Goal: Check status: Check status

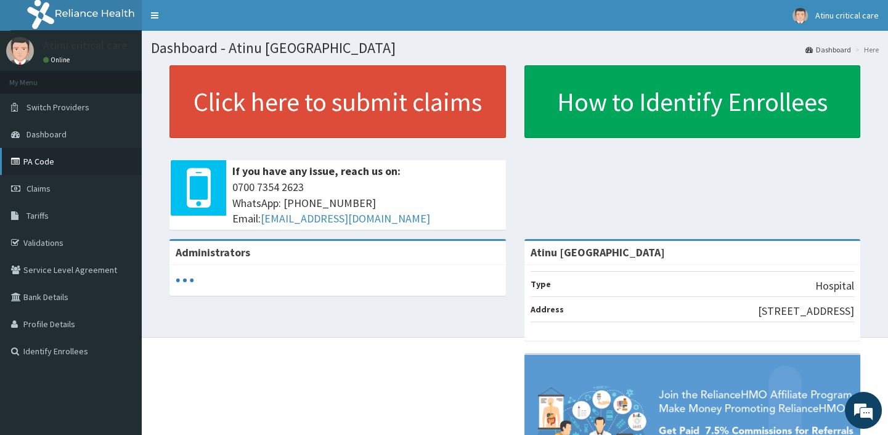
click at [52, 167] on link "PA Code" at bounding box center [71, 161] width 142 height 27
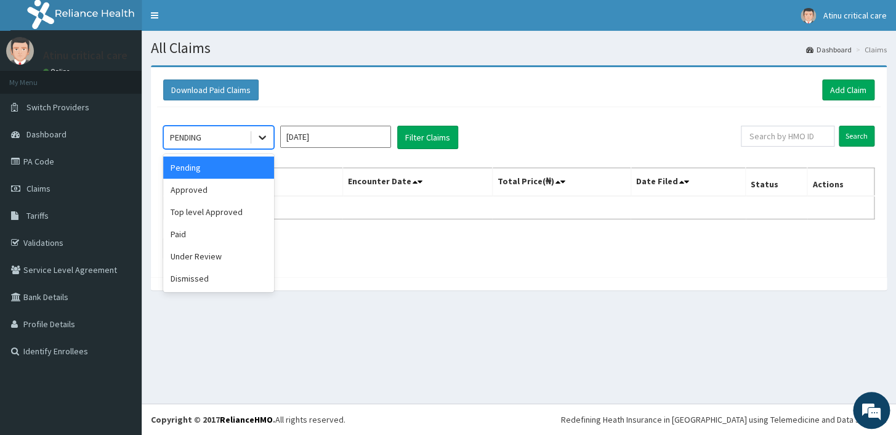
click at [262, 135] on icon at bounding box center [262, 137] width 12 height 12
click at [219, 257] on div "Under Review" at bounding box center [218, 256] width 111 height 22
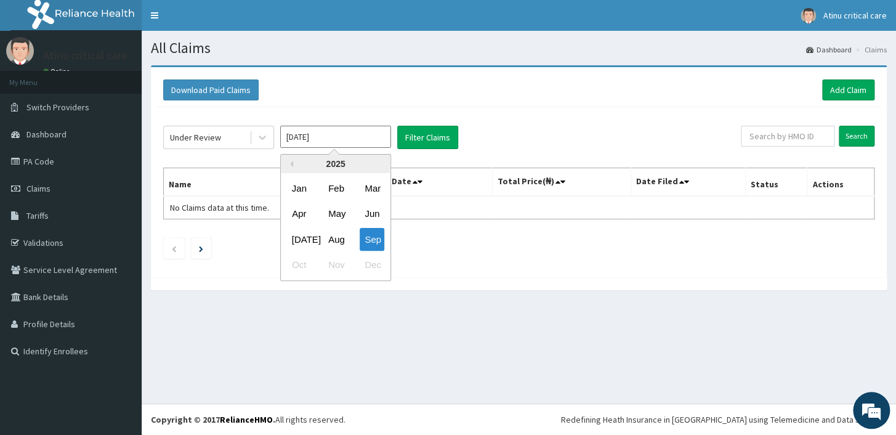
click at [331, 137] on input "[DATE]" at bounding box center [335, 137] width 111 height 22
click at [338, 237] on div "Aug" at bounding box center [335, 239] width 25 height 23
type input "[DATE]"
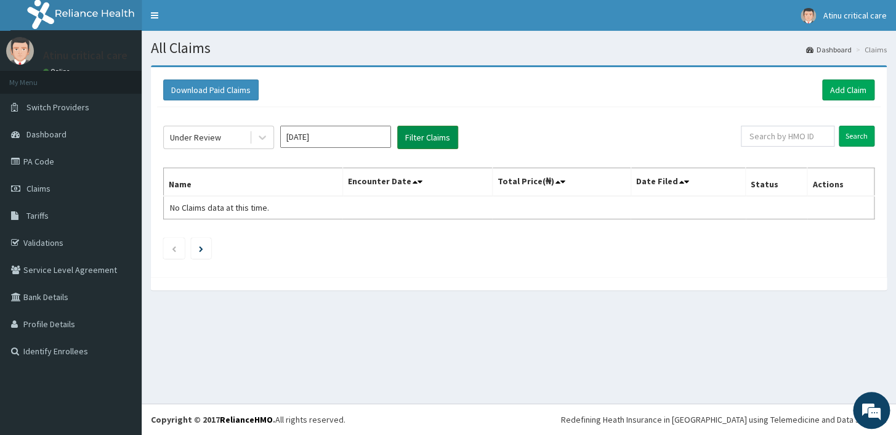
click at [431, 132] on button "Filter Claims" at bounding box center [427, 137] width 61 height 23
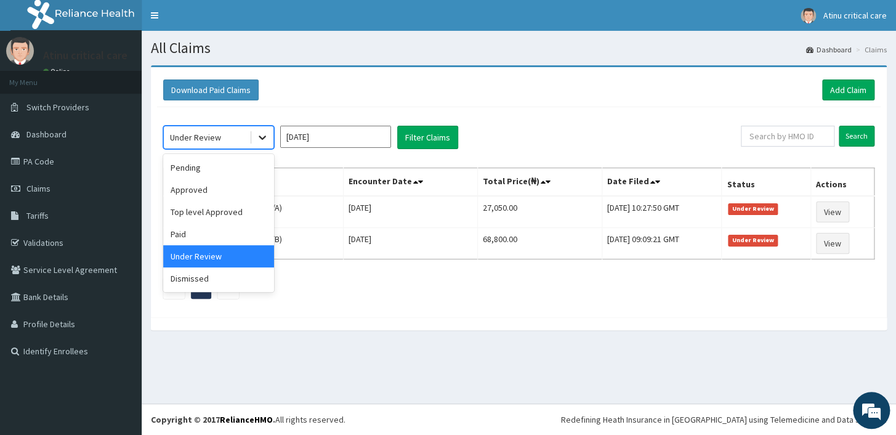
click at [262, 135] on icon at bounding box center [262, 137] width 12 height 12
click at [222, 169] on div "Pending" at bounding box center [218, 167] width 111 height 22
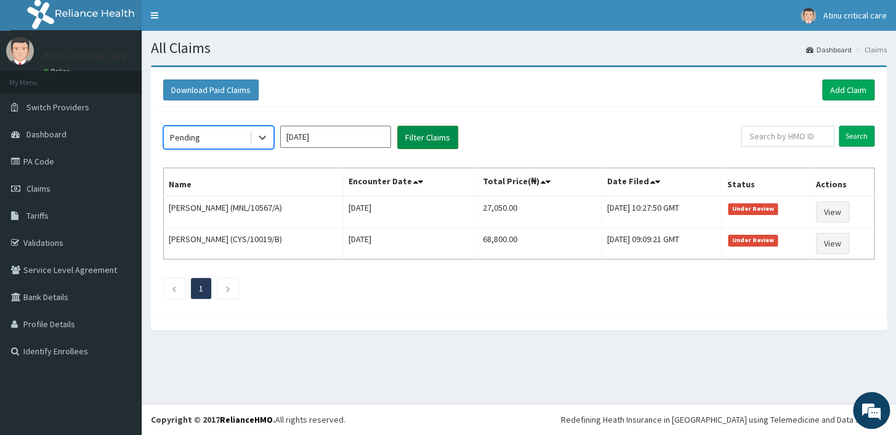
click at [423, 134] on button "Filter Claims" at bounding box center [427, 137] width 61 height 23
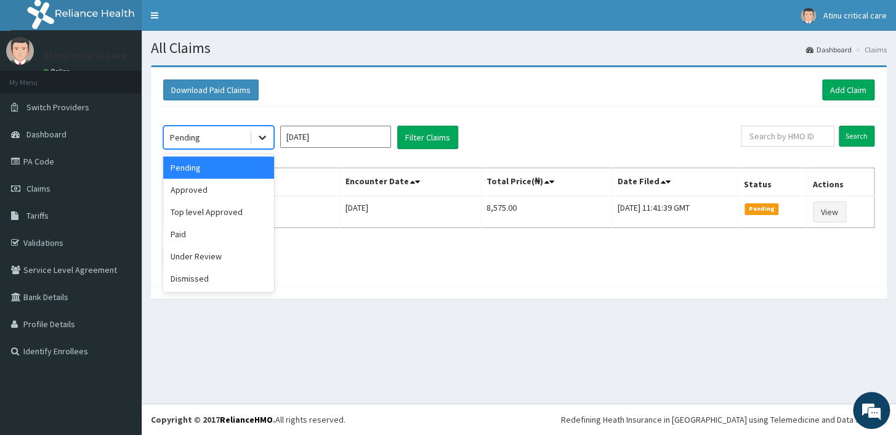
click at [266, 134] on icon at bounding box center [262, 137] width 12 height 12
click at [224, 191] on div "Approved" at bounding box center [218, 190] width 111 height 22
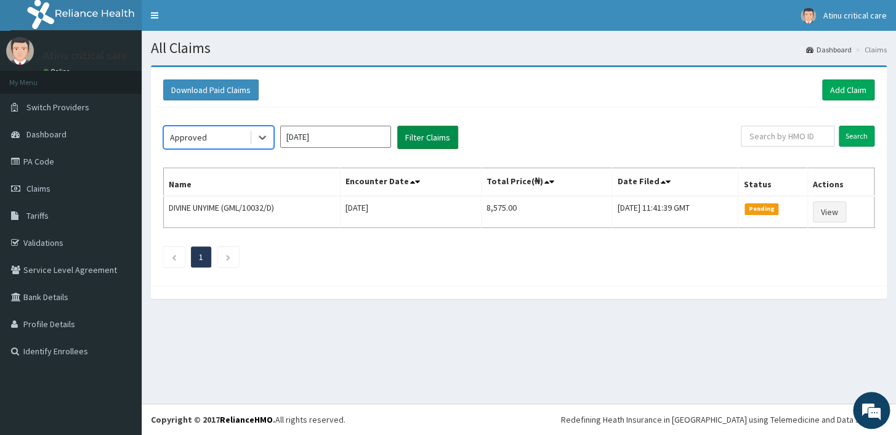
click at [424, 137] on button "Filter Claims" at bounding box center [427, 137] width 61 height 23
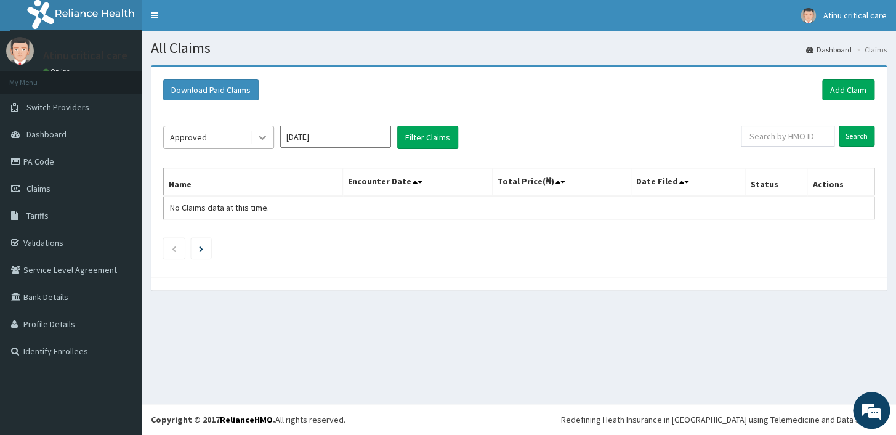
click at [262, 134] on icon at bounding box center [262, 137] width 12 height 12
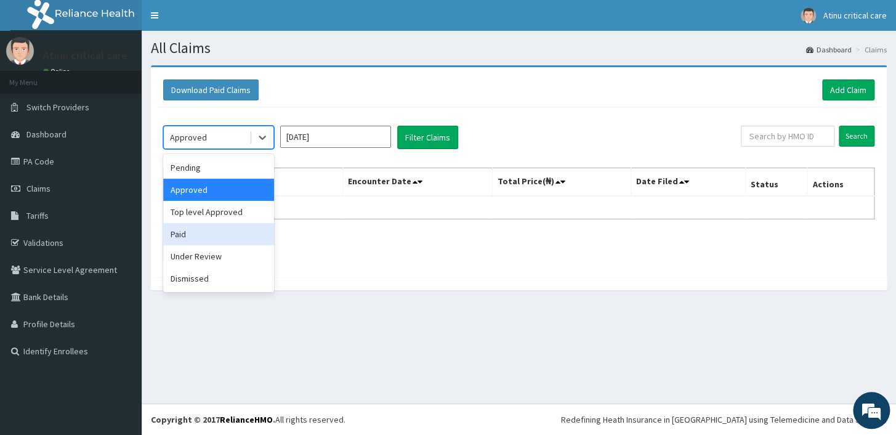
click at [217, 238] on div "Paid" at bounding box center [218, 234] width 111 height 22
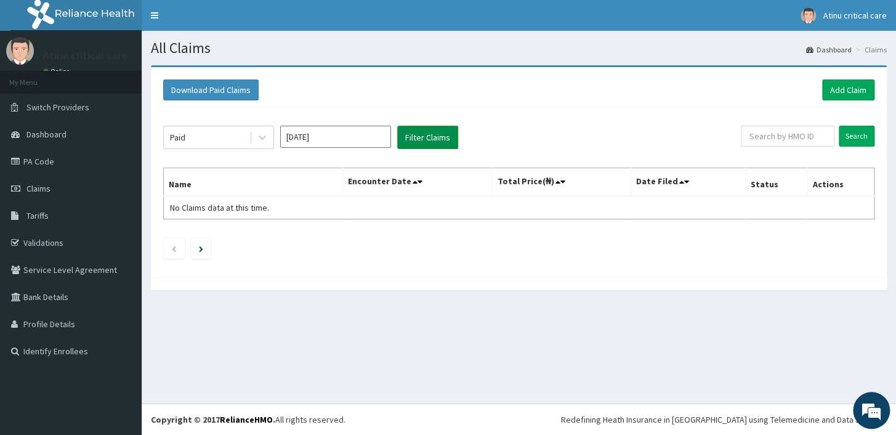
click at [434, 133] on button "Filter Claims" at bounding box center [427, 137] width 61 height 23
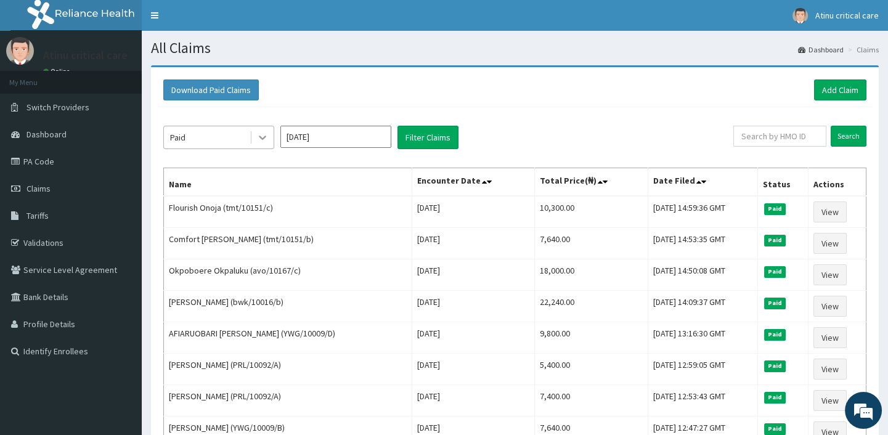
click at [257, 131] on icon at bounding box center [262, 137] width 12 height 12
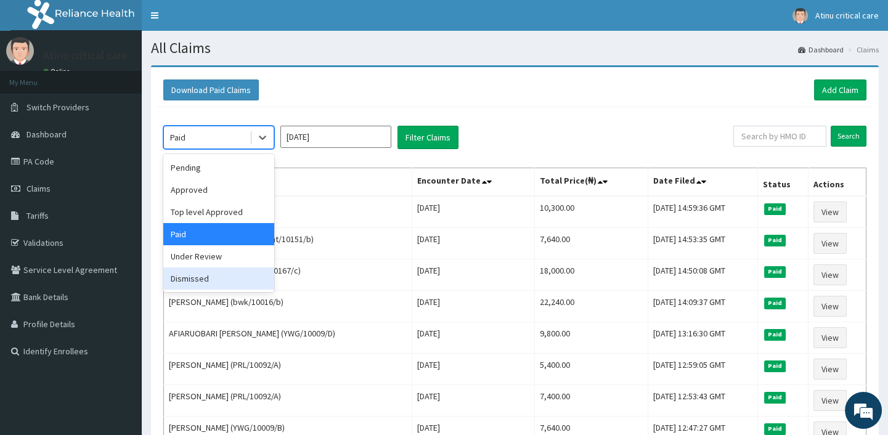
click at [195, 277] on div "Dismissed" at bounding box center [218, 278] width 111 height 22
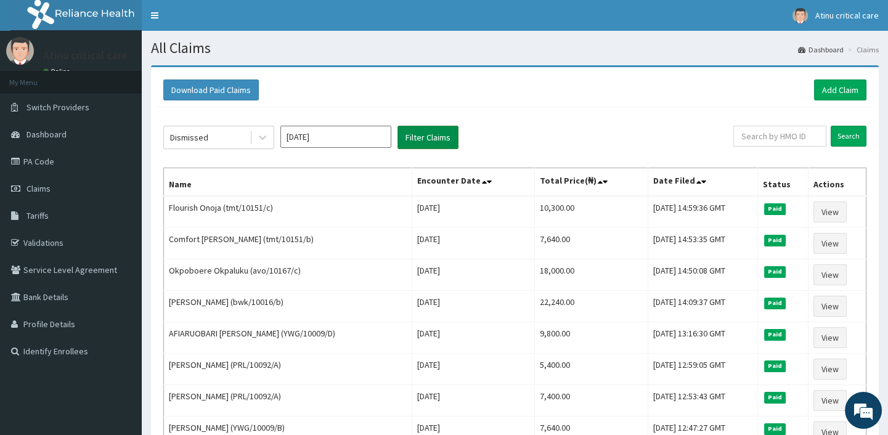
click at [431, 135] on button "Filter Claims" at bounding box center [427, 137] width 61 height 23
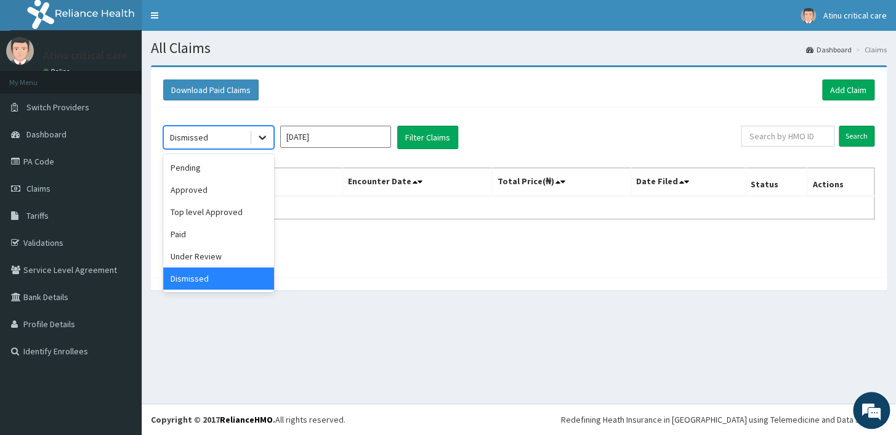
click at [259, 131] on icon at bounding box center [262, 137] width 12 height 12
click at [199, 254] on div "Under Review" at bounding box center [218, 256] width 111 height 22
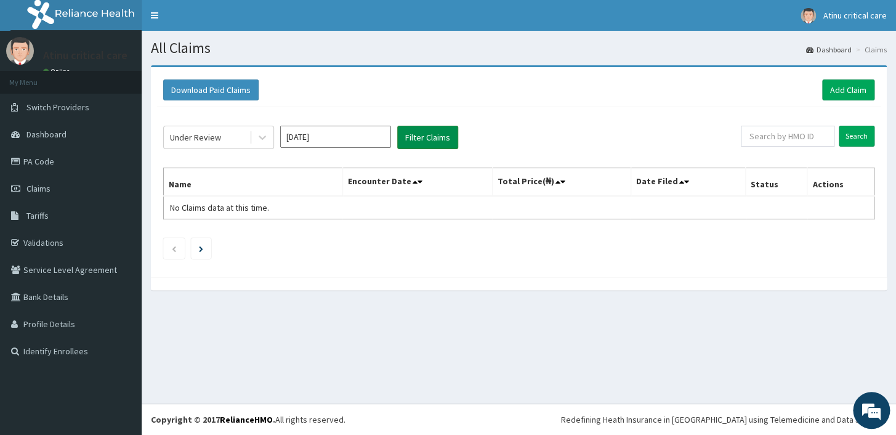
click at [439, 136] on button "Filter Claims" at bounding box center [427, 137] width 61 height 23
